Goal: Transaction & Acquisition: Purchase product/service

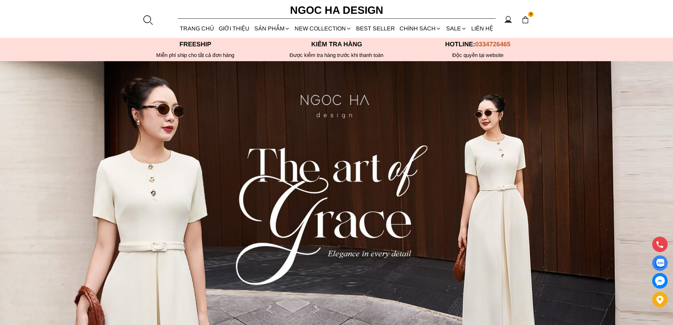
click at [149, 17] on div at bounding box center [147, 19] width 11 height 11
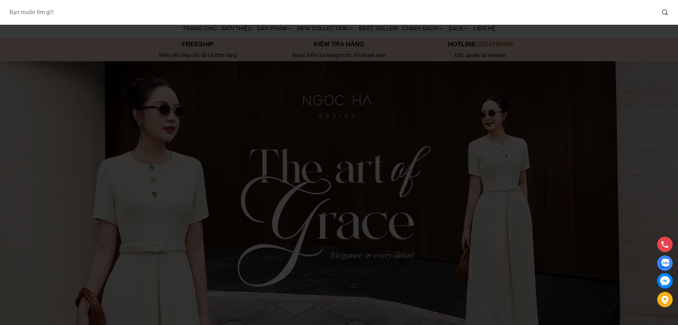
click at [91, 17] on input "Input search Bạn muốn tìm gì?" at bounding box center [330, 12] width 652 height 16
type input "D713"
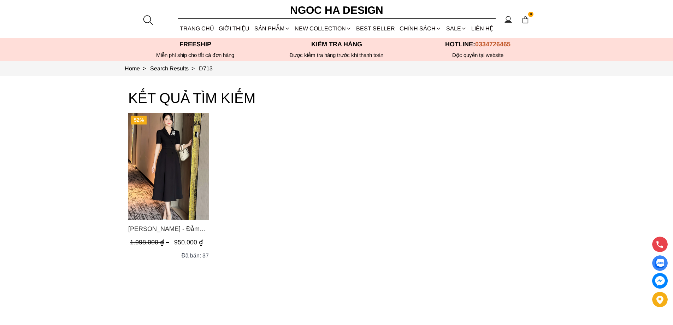
click at [160, 141] on img "Product image - Irene Dress - Đầm Vest Dáng Xòe Kèm Đai D713" at bounding box center [168, 166] width 81 height 107
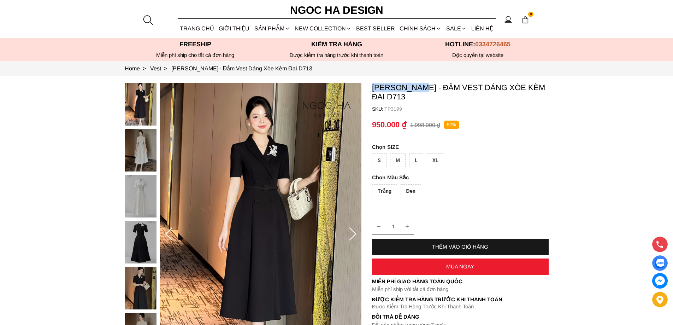
drag, startPoint x: 368, startPoint y: 84, endPoint x: 424, endPoint y: 89, distance: 56.3
click at [424, 89] on section "[PERSON_NAME] - Đầm Vest Dáng Xòe Kèm Đai D713 SKU: TP3199 Trắng Đen 1 THÊM VÀO…" at bounding box center [336, 234] width 673 height 316
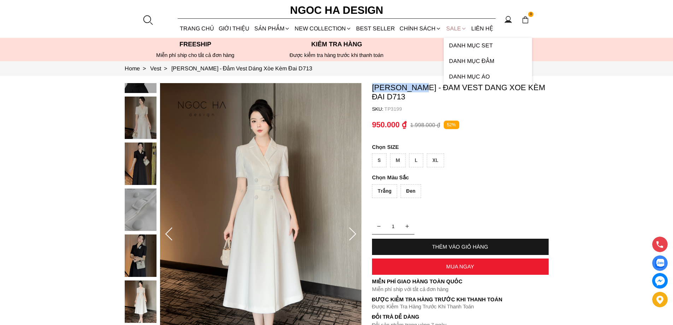
click at [451, 26] on link "SALE" at bounding box center [456, 28] width 25 height 19
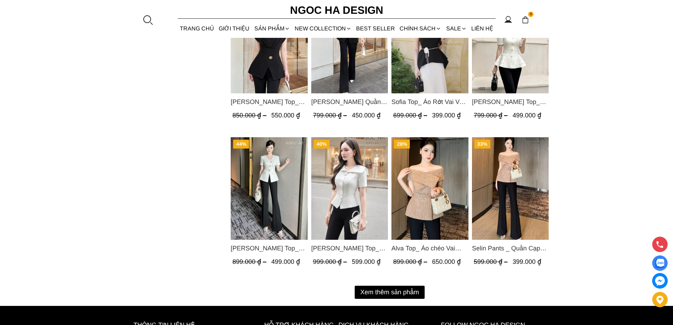
scroll to position [883, 0]
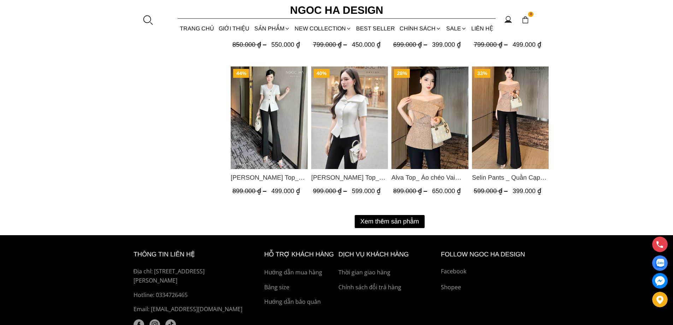
click at [378, 220] on button "Xem thêm sản phẩm" at bounding box center [390, 221] width 70 height 13
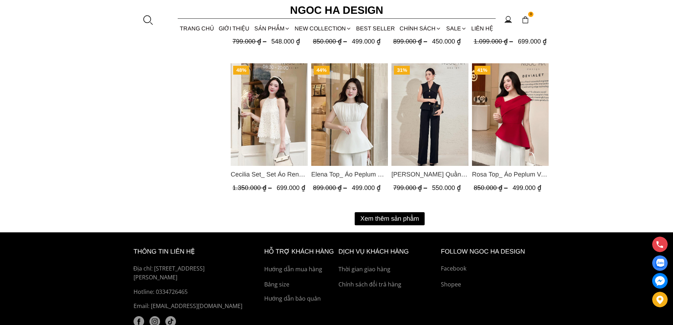
scroll to position [1660, 0]
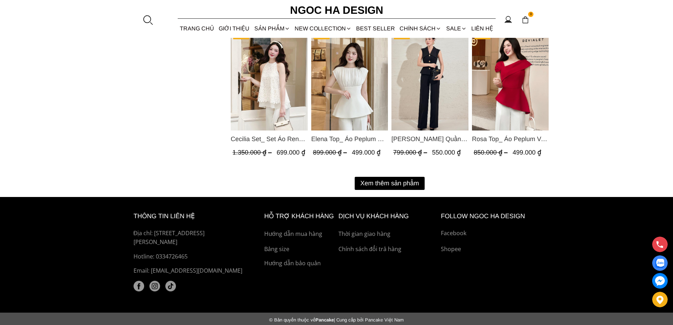
click at [373, 183] on button "Xem thêm sản phẩm" at bounding box center [390, 183] width 70 height 13
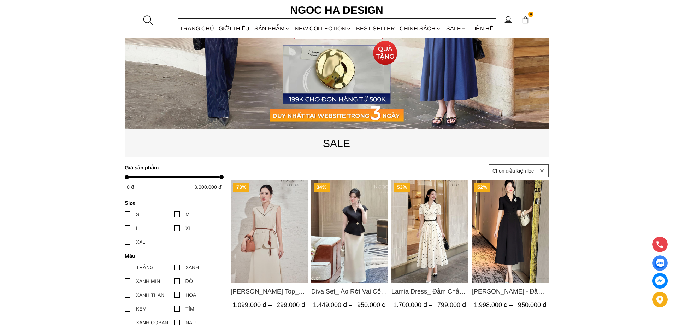
scroll to position [0, 0]
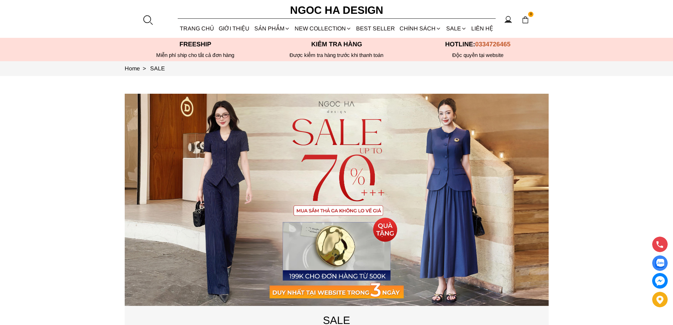
click at [94, 42] on section "Freeship Miễn phí ship cho tất cả đơn hàng Kiểm tra hàng Độc quyền tại website …" at bounding box center [336, 49] width 673 height 23
click at [81, 8] on section "0 Trang chủ Giới thiệu Sản phẩm Áo Áo thun Áo sơ mi Áo Peplum Áo lụa Áo len Quầ…" at bounding box center [336, 19] width 673 height 38
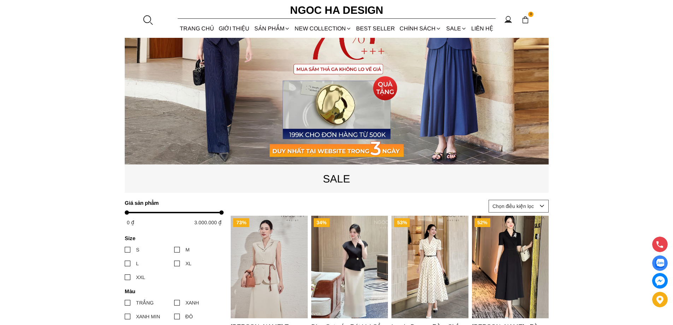
scroll to position [247, 0]
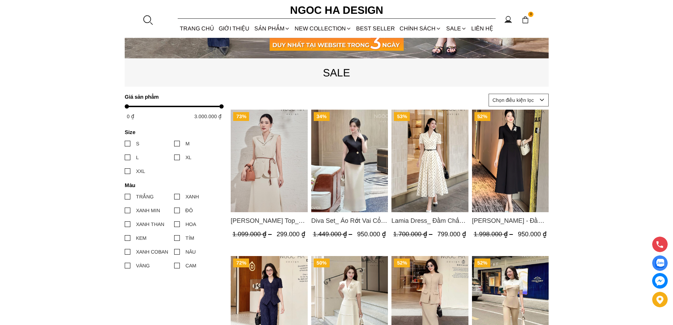
click at [349, 169] on img "Product image - Diva Set_ Áo Rớt Vai Cổ V, Chân Váy Lụa Đuôi Cá A1078+CV134" at bounding box center [349, 160] width 77 height 102
click at [422, 160] on img "Product image - Lamia Dress_ Đầm Chấm Bi Cổ Vest Màu Kem D1003" at bounding box center [429, 160] width 77 height 102
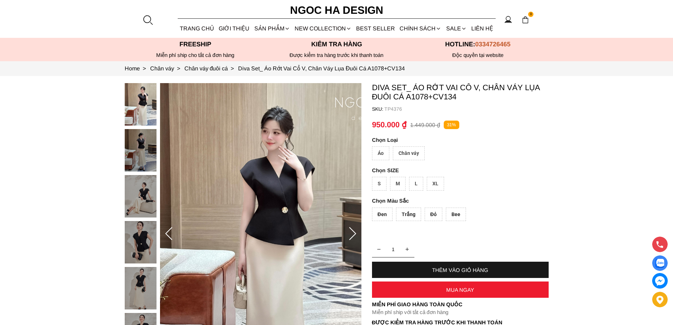
click at [415, 149] on div "Chân váy" at bounding box center [409, 153] width 32 height 14
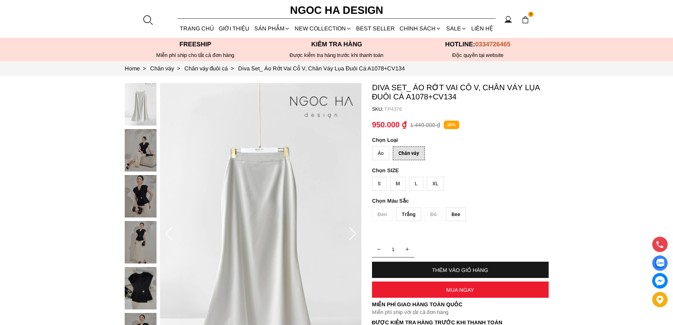
click at [438, 182] on div "XL" at bounding box center [435, 184] width 17 height 14
click at [449, 213] on div "Bee" at bounding box center [456, 214] width 20 height 14
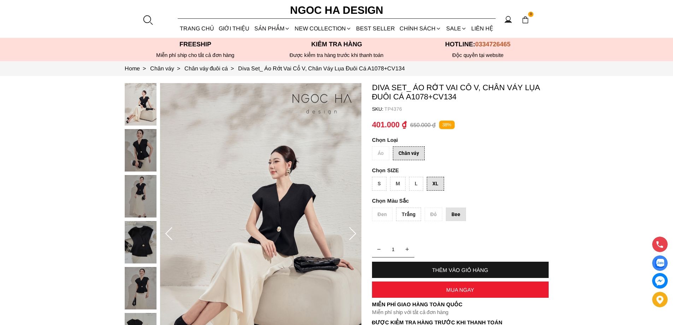
click at [424, 289] on div "MUA NGAY" at bounding box center [460, 289] width 177 height 6
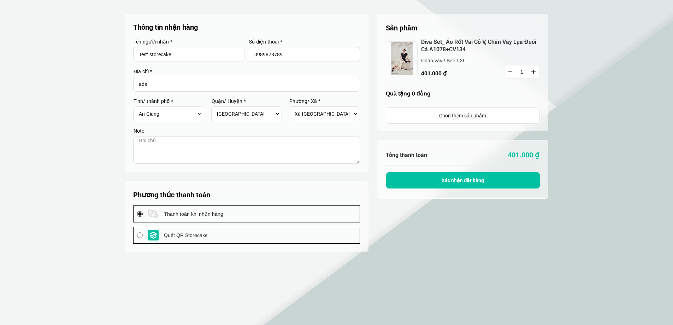
select select "805"
select select "80519"
select select "8051909"
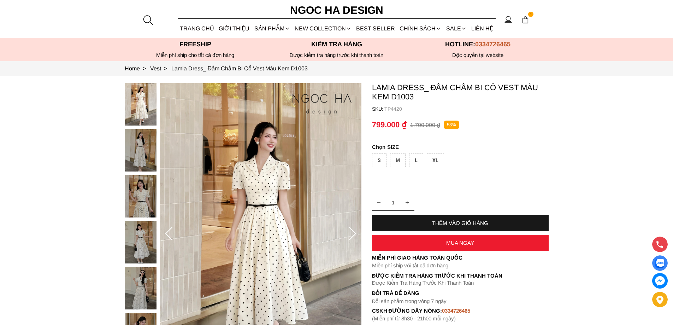
click at [437, 161] on div "XL" at bounding box center [435, 160] width 17 height 14
click at [424, 246] on div "MUA NGAY" at bounding box center [460, 242] width 177 height 16
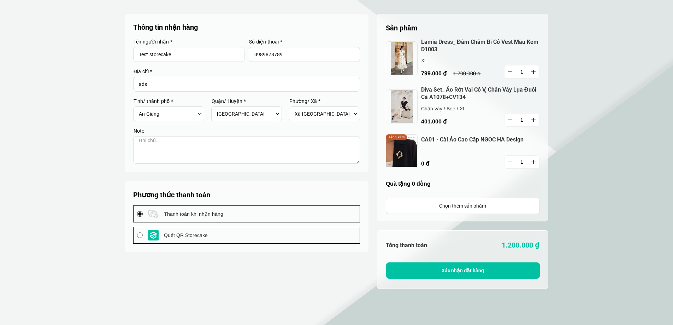
select select "805"
select select "80519"
select select "8051909"
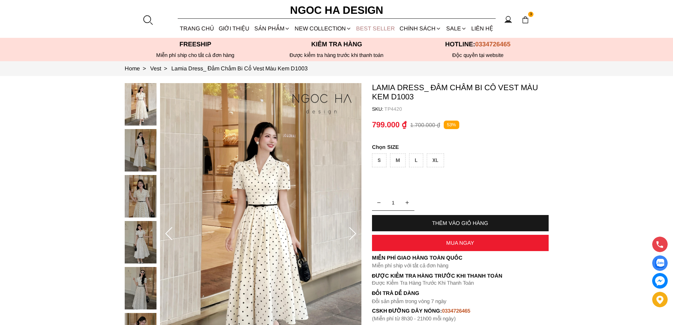
click at [378, 27] on link "BEST SELLER" at bounding box center [375, 28] width 43 height 19
